Goal: Check status: Check status

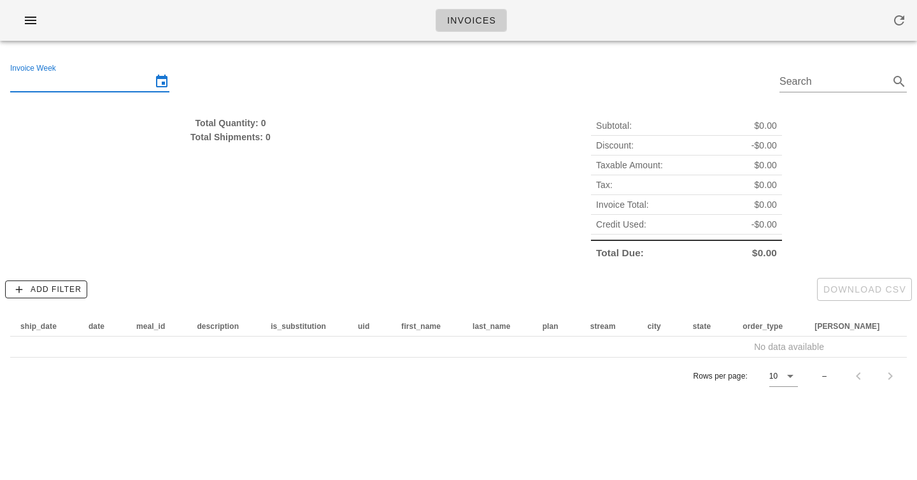
click at [132, 85] on input "Invoice Week" at bounding box center [80, 81] width 141 height 20
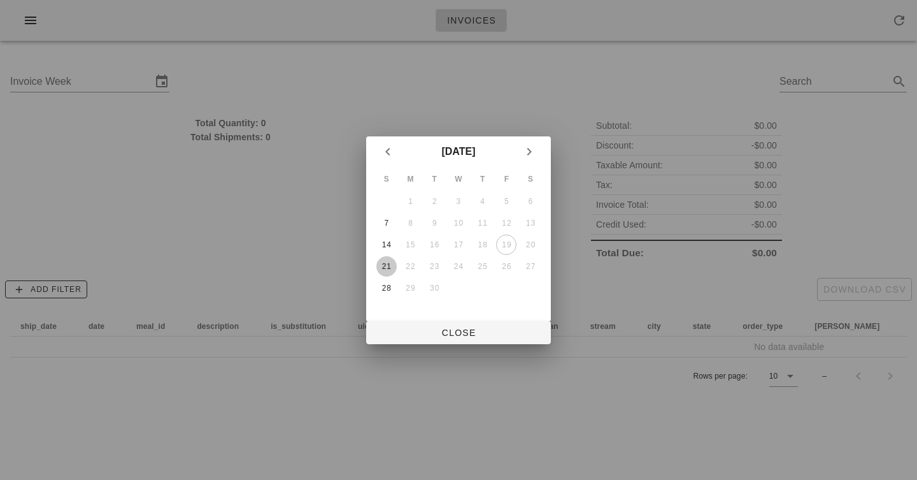
click at [380, 269] on div "21" at bounding box center [386, 266] width 20 height 9
click at [439, 332] on span "Close" at bounding box center [458, 332] width 164 height 10
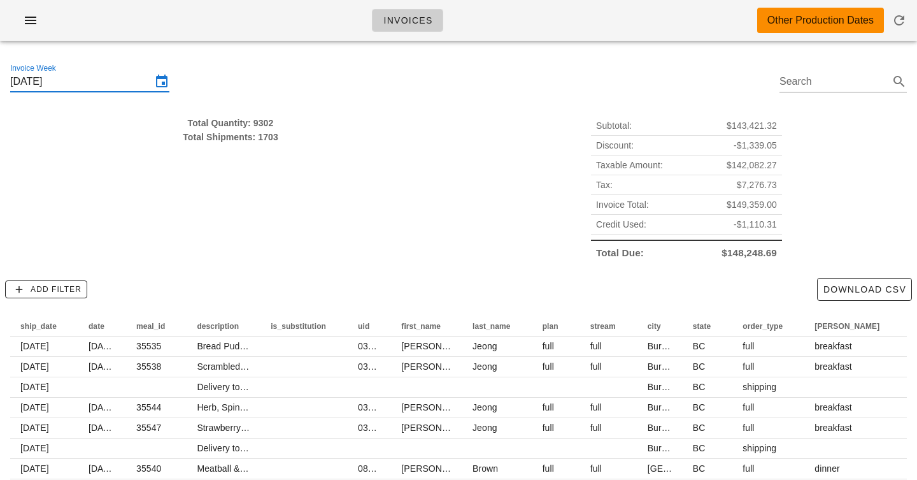
click at [131, 83] on input "[DATE]" at bounding box center [80, 81] width 141 height 20
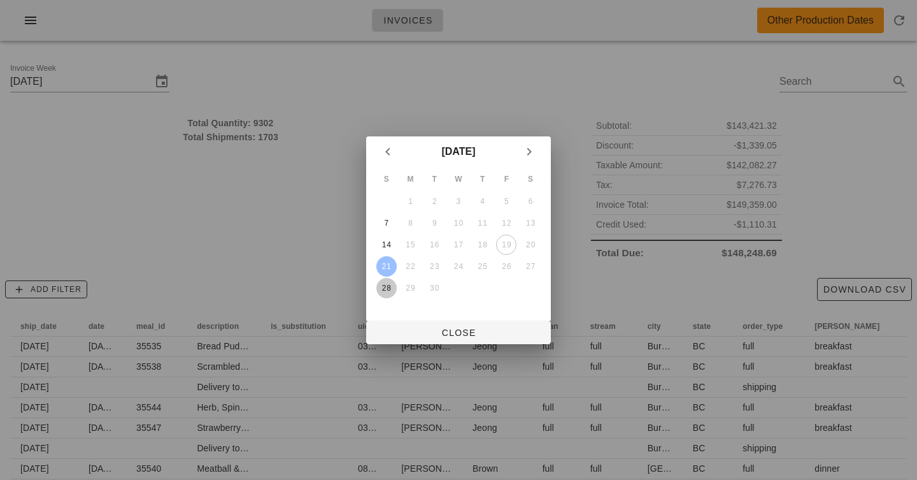
click at [390, 284] on div "28" at bounding box center [386, 287] width 20 height 9
click at [389, 292] on div "28" at bounding box center [386, 287] width 20 height 9
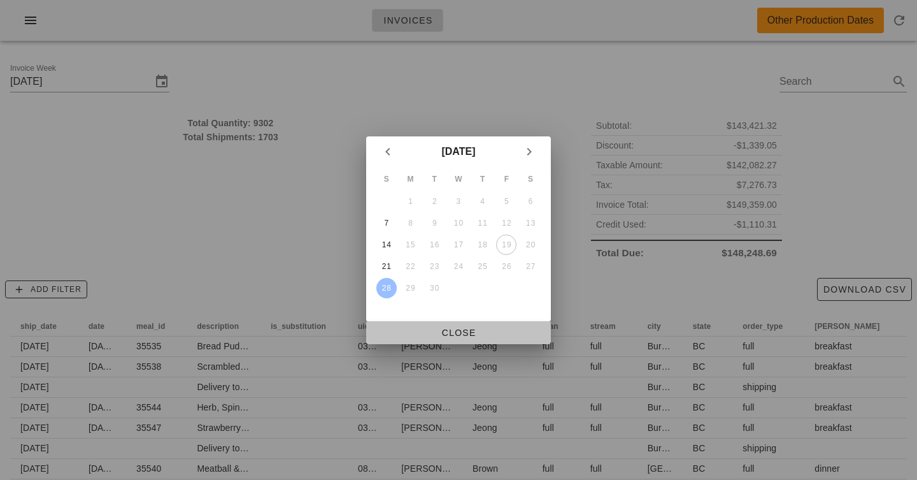
click at [461, 327] on span "Close" at bounding box center [458, 332] width 164 height 10
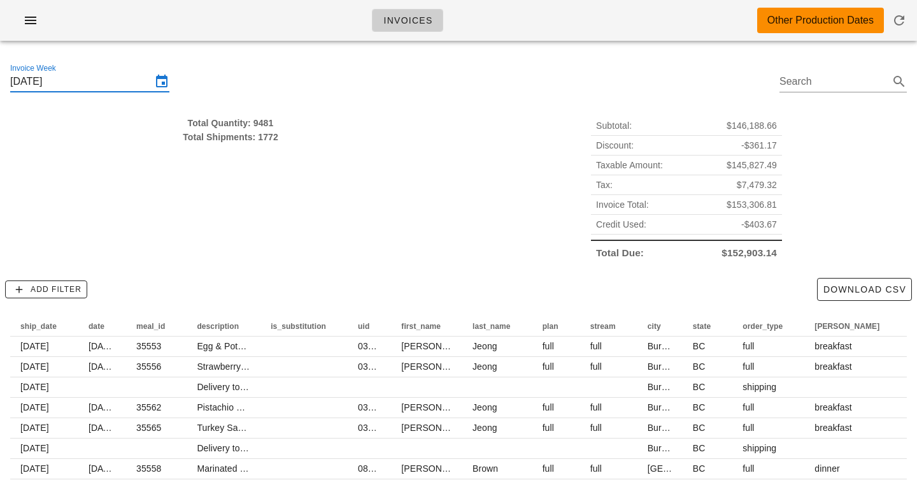
click at [114, 82] on input "[DATE]" at bounding box center [80, 81] width 141 height 20
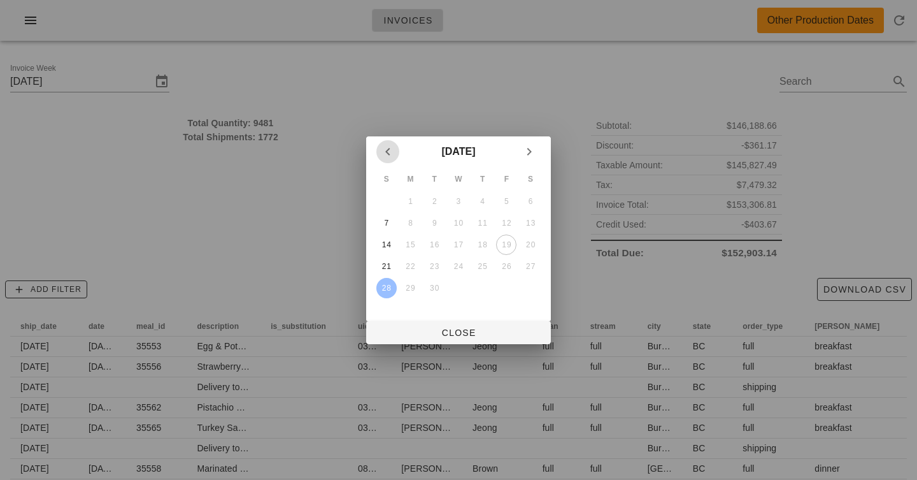
click at [387, 151] on icon "Previous month" at bounding box center [387, 151] width 15 height 15
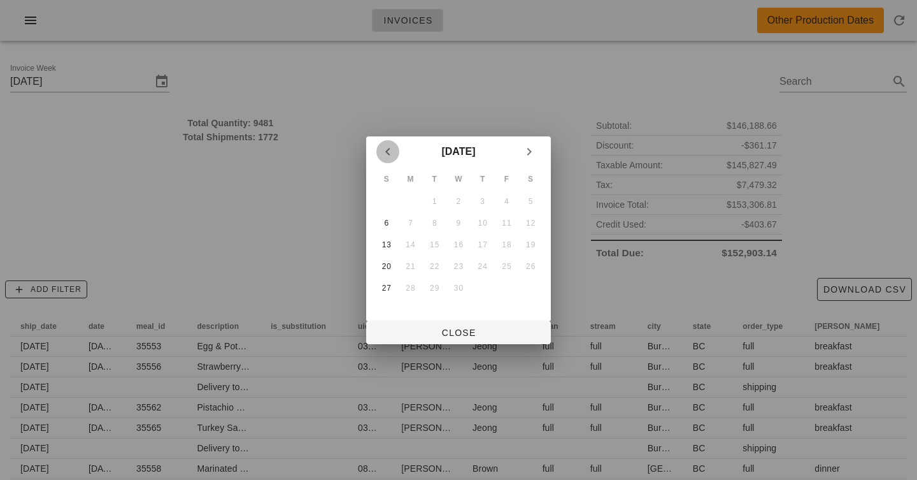
click at [387, 151] on icon "Previous month" at bounding box center [387, 151] width 15 height 15
click at [390, 287] on div "23" at bounding box center [386, 287] width 20 height 9
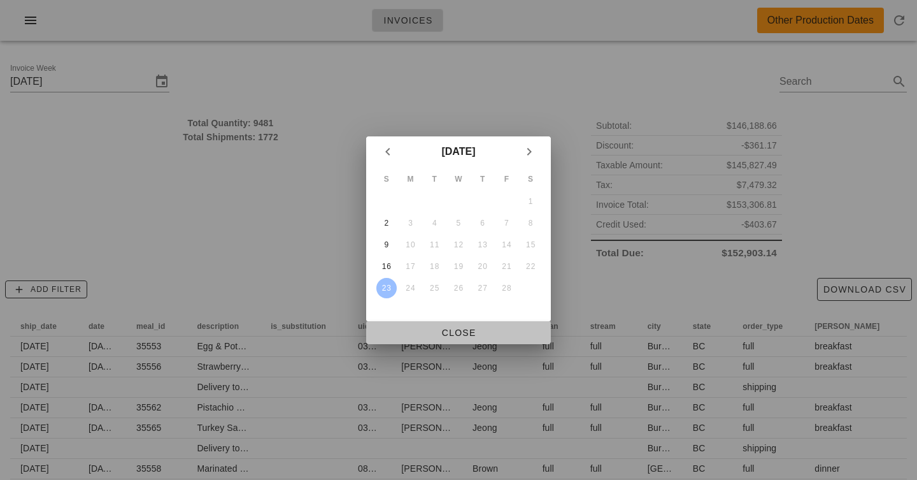
click at [432, 331] on span "Close" at bounding box center [458, 332] width 164 height 10
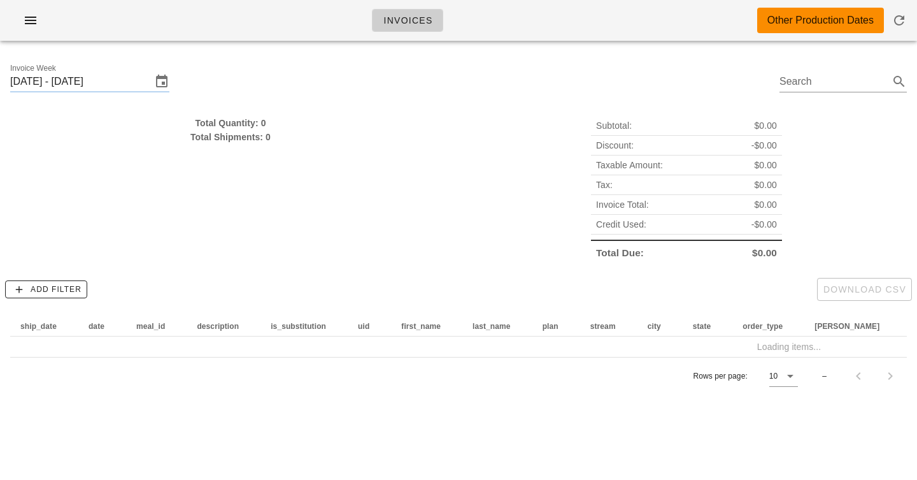
type input "[DATE]"
